Goal: Transaction & Acquisition: Purchase product/service

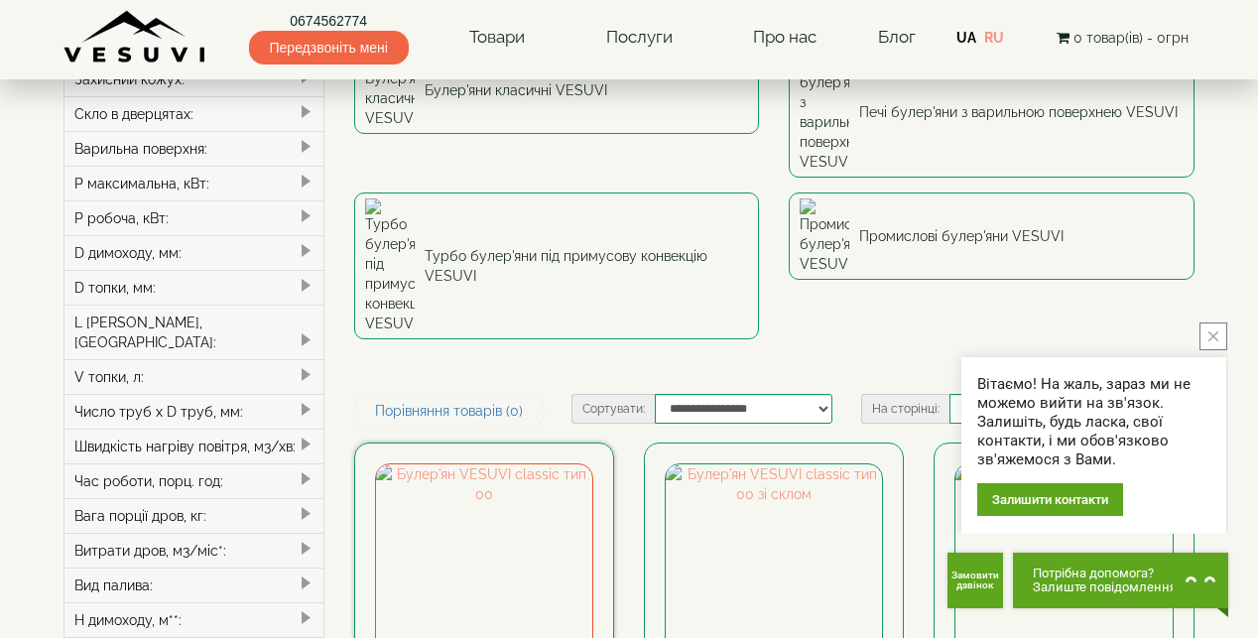
scroll to position [298, 0]
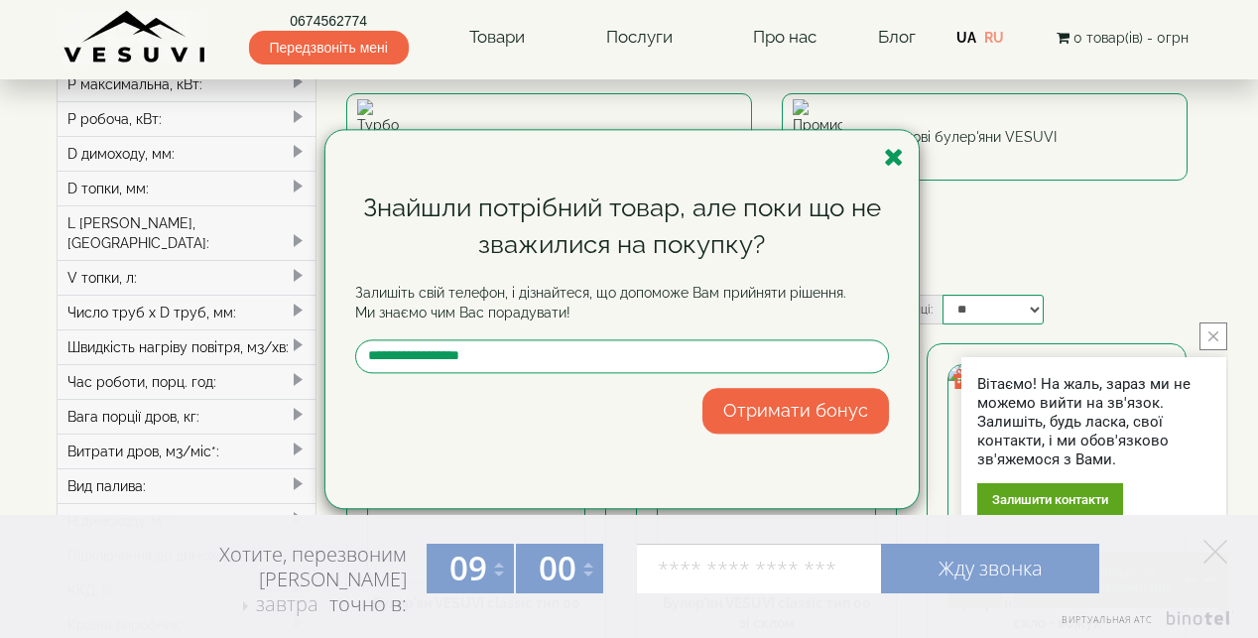
click at [893, 154] on icon "button" at bounding box center [894, 157] width 20 height 25
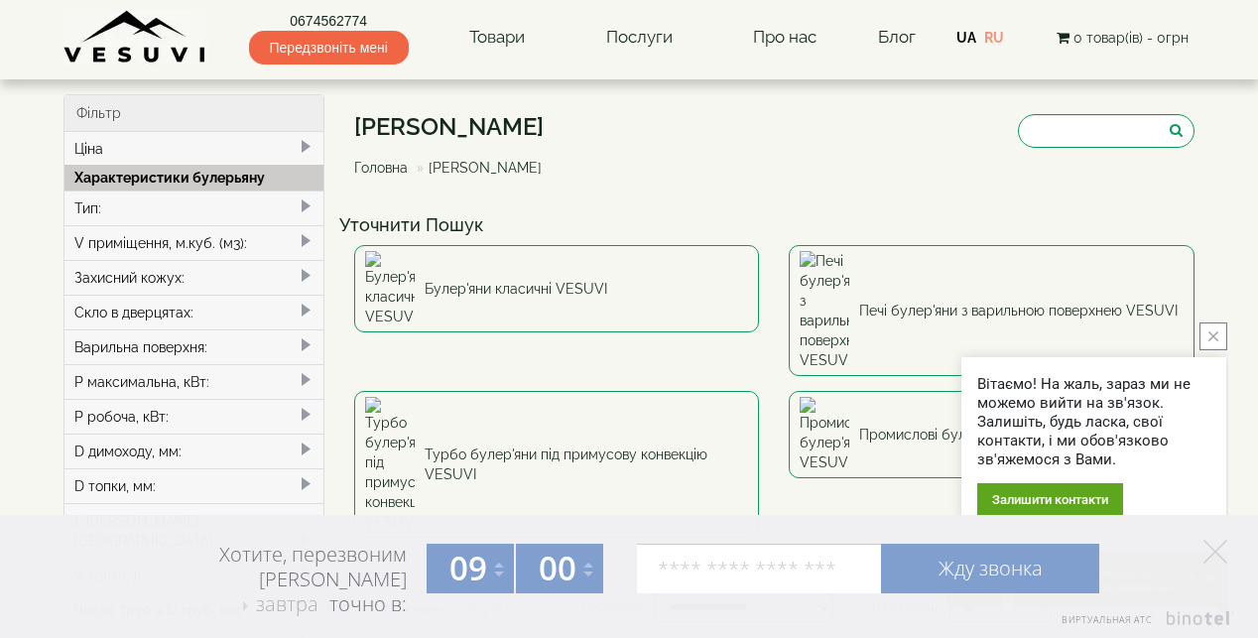
scroll to position [0, 0]
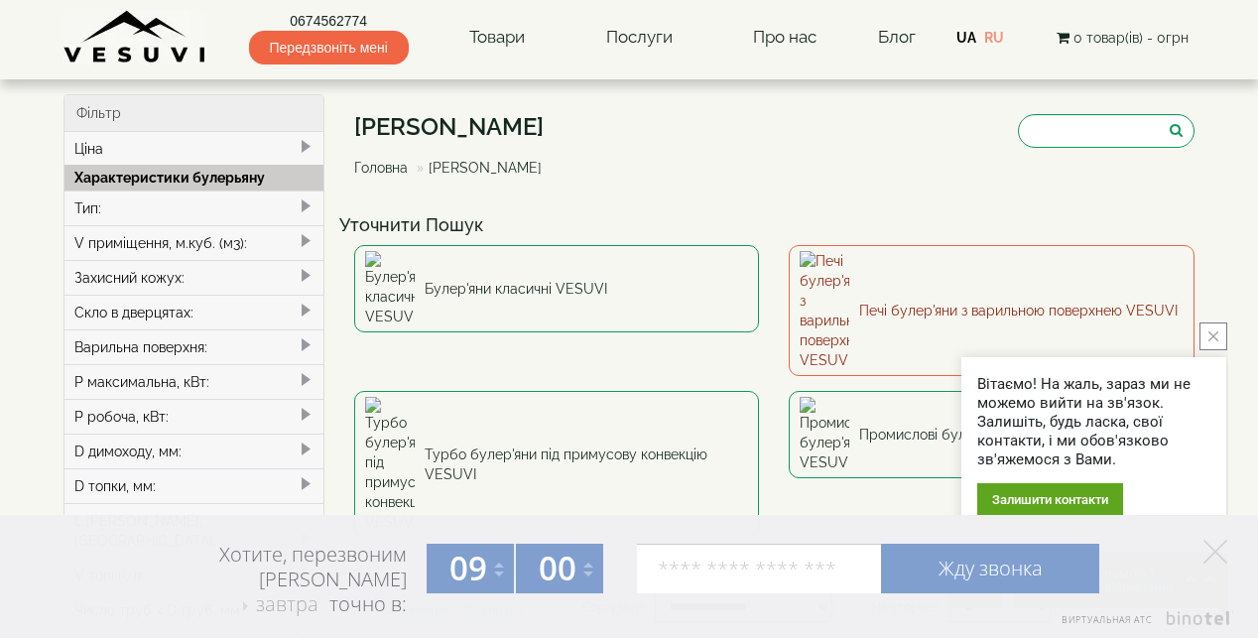
click at [957, 276] on link "Печі булер'яни з варильною поверхнею VESUVI" at bounding box center [992, 310] width 406 height 131
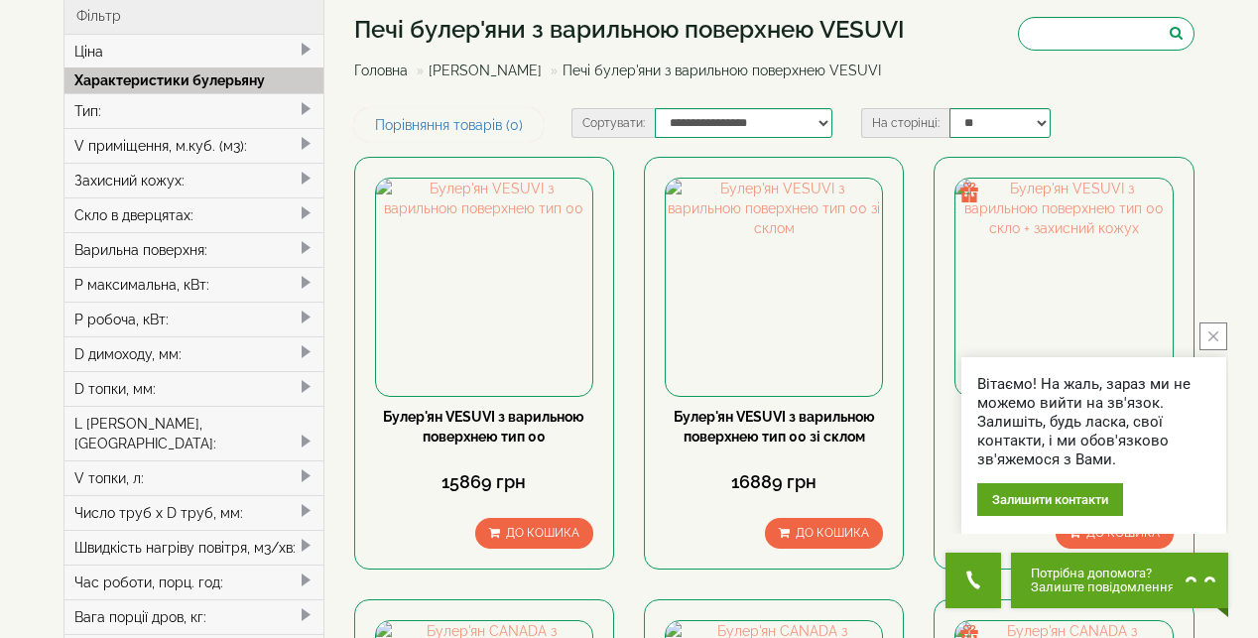
scroll to position [99, 0]
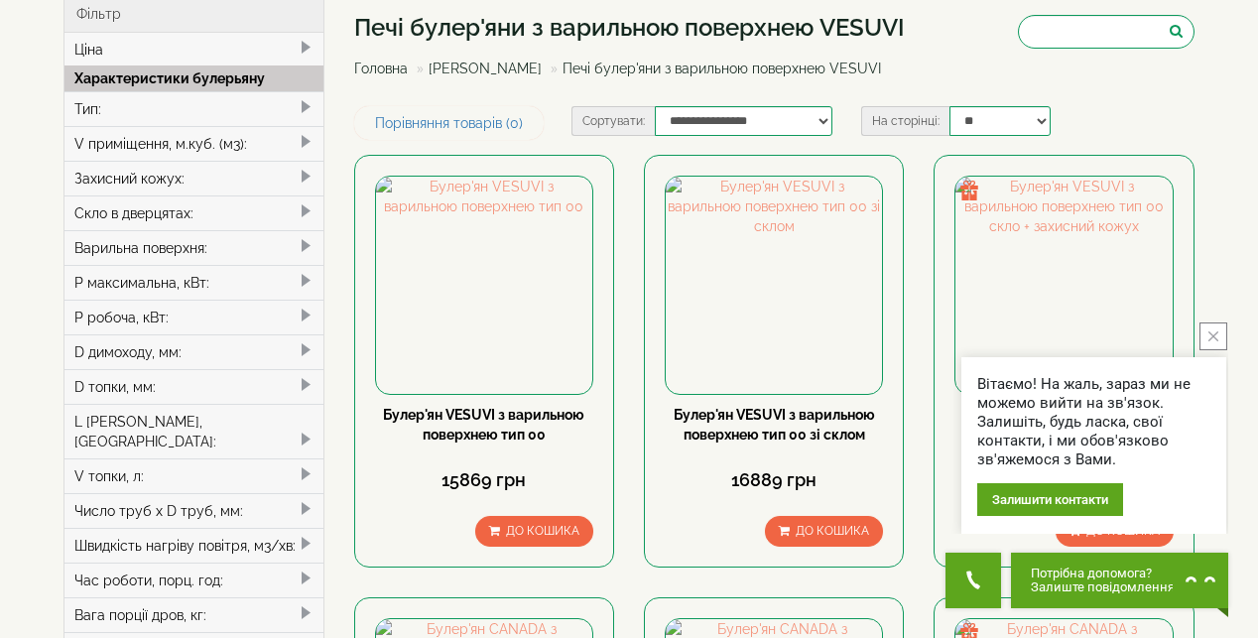
click at [305, 144] on span at bounding box center [306, 142] width 16 height 16
